Goal: Find contact information: Find contact information

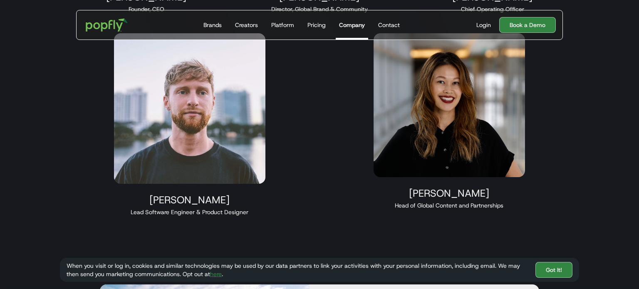
scroll to position [888, 0]
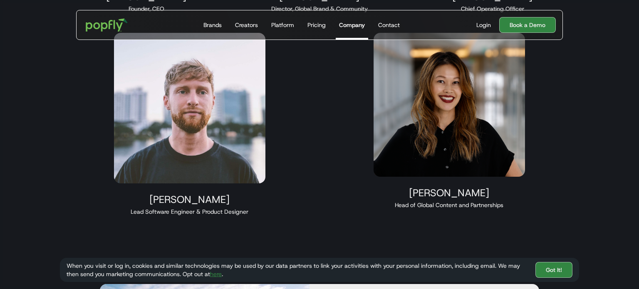
click at [449, 158] on img at bounding box center [450, 105] width 152 height 144
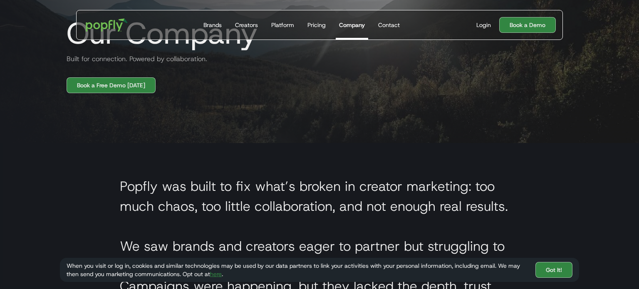
scroll to position [0, 0]
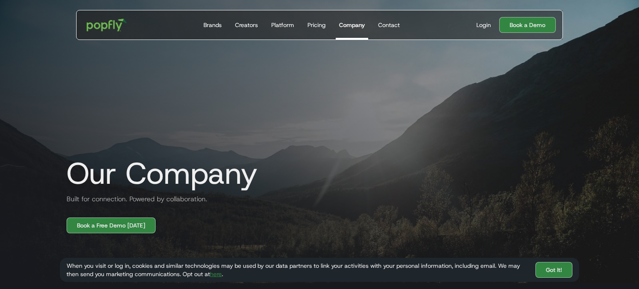
click at [109, 30] on img "home" at bounding box center [107, 25] width 52 height 24
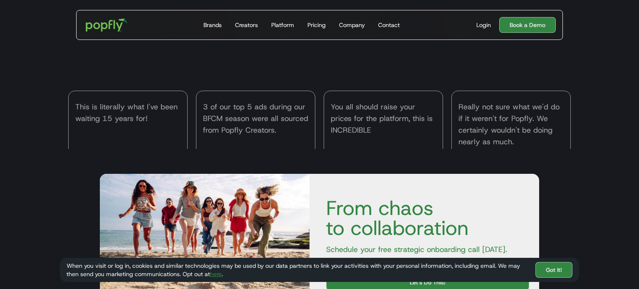
scroll to position [2444, 0]
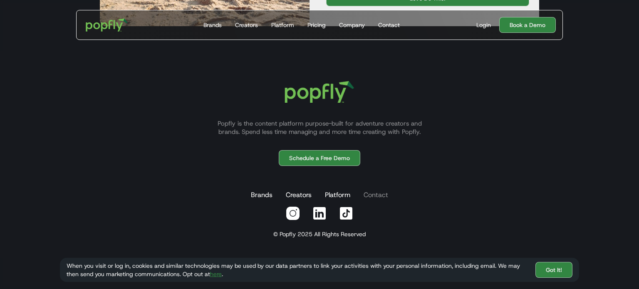
click at [368, 194] on link "Contact" at bounding box center [376, 195] width 28 height 17
